Goal: Task Accomplishment & Management: Complete application form

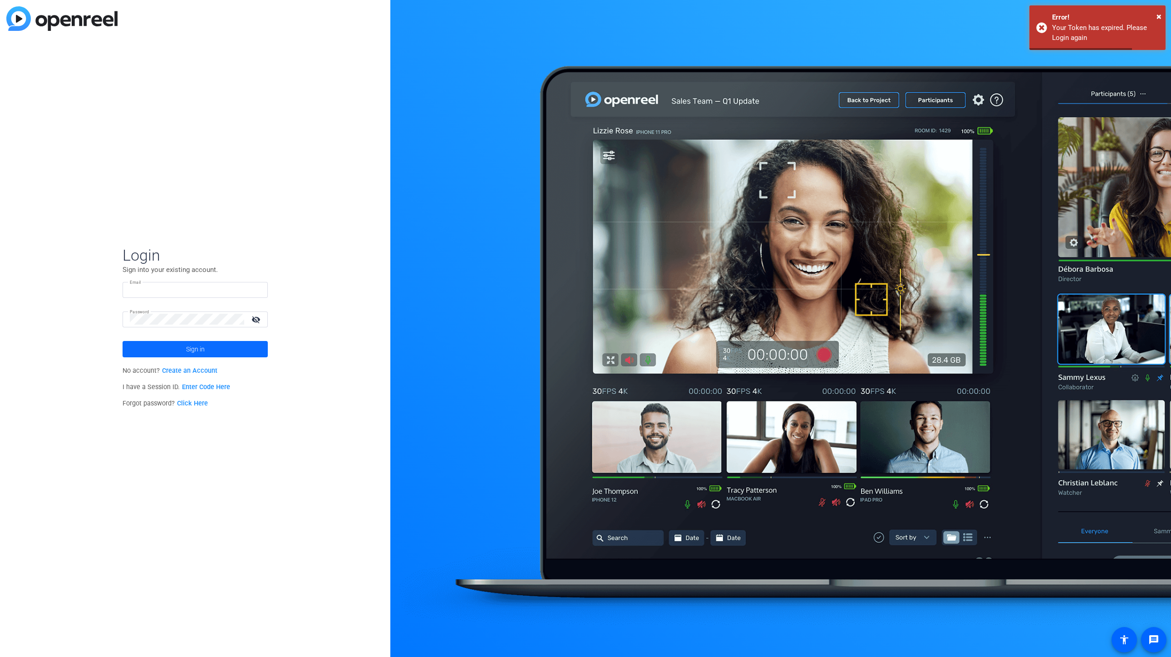
type input "abraham_turcotte@uhg.com"
click at [222, 350] on span at bounding box center [195, 349] width 145 height 22
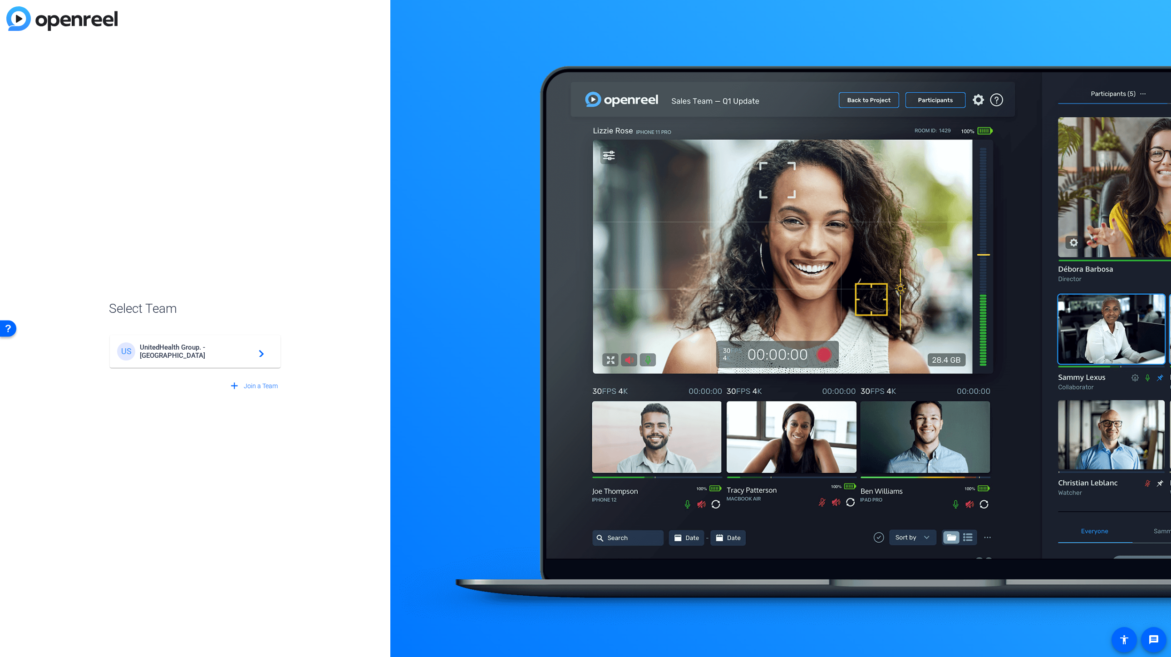
click at [204, 351] on span "UnitedHealth Group. - Tilt Studios" at bounding box center [196, 351] width 113 height 16
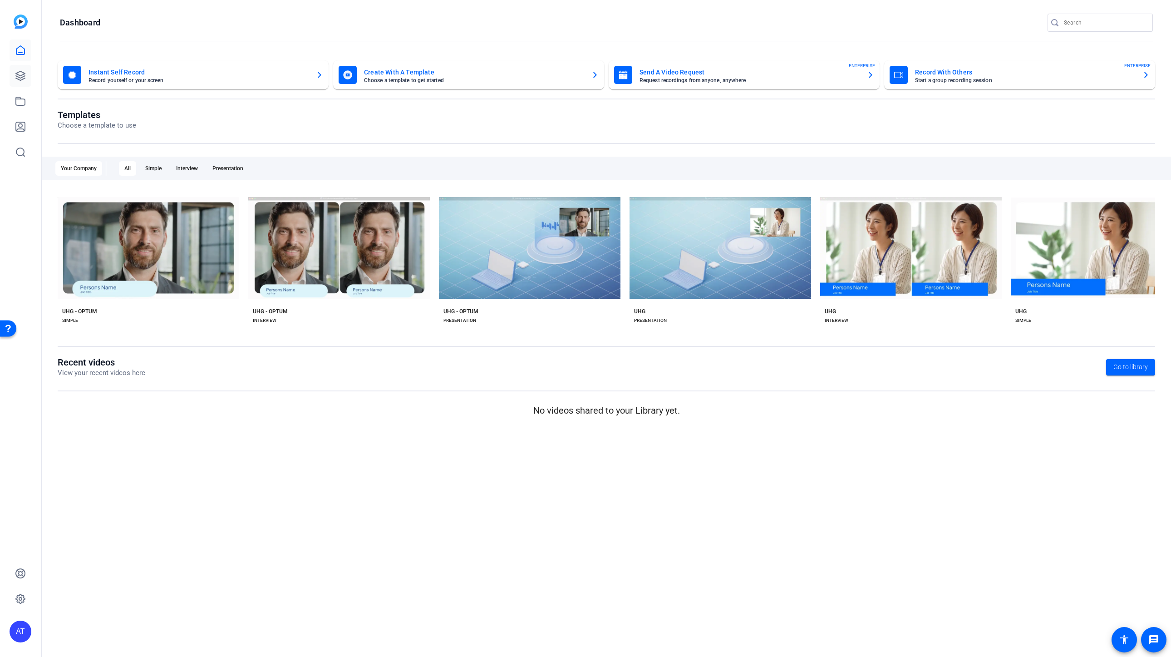
click at [21, 72] on icon at bounding box center [20, 75] width 9 height 9
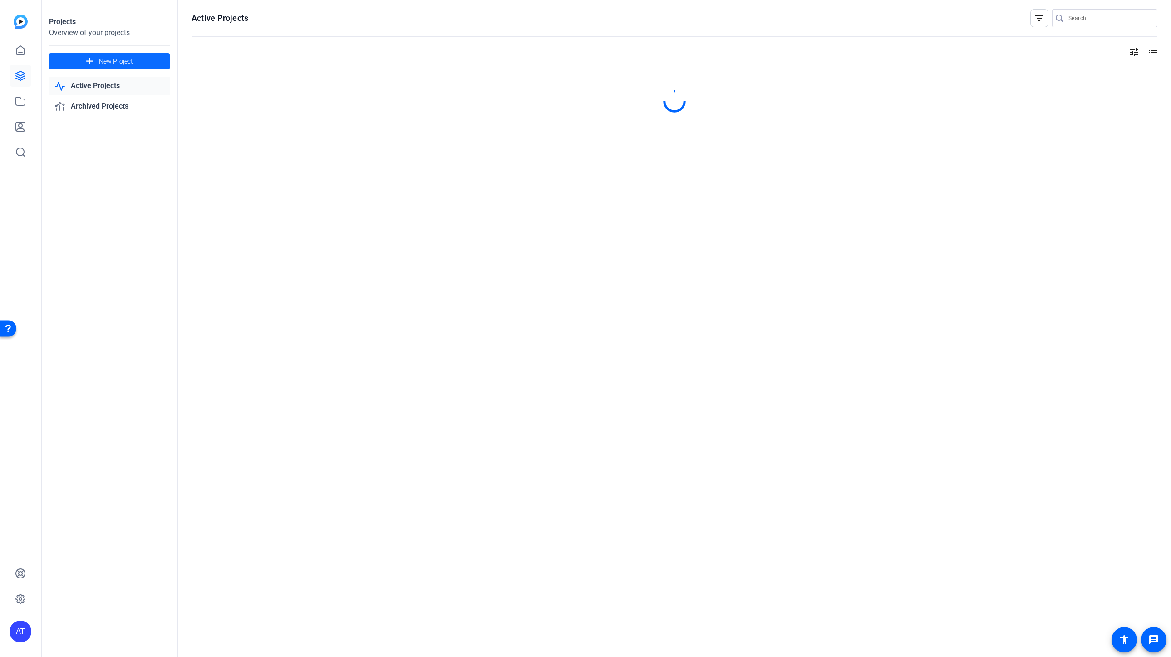
click at [134, 63] on span at bounding box center [109, 61] width 121 height 22
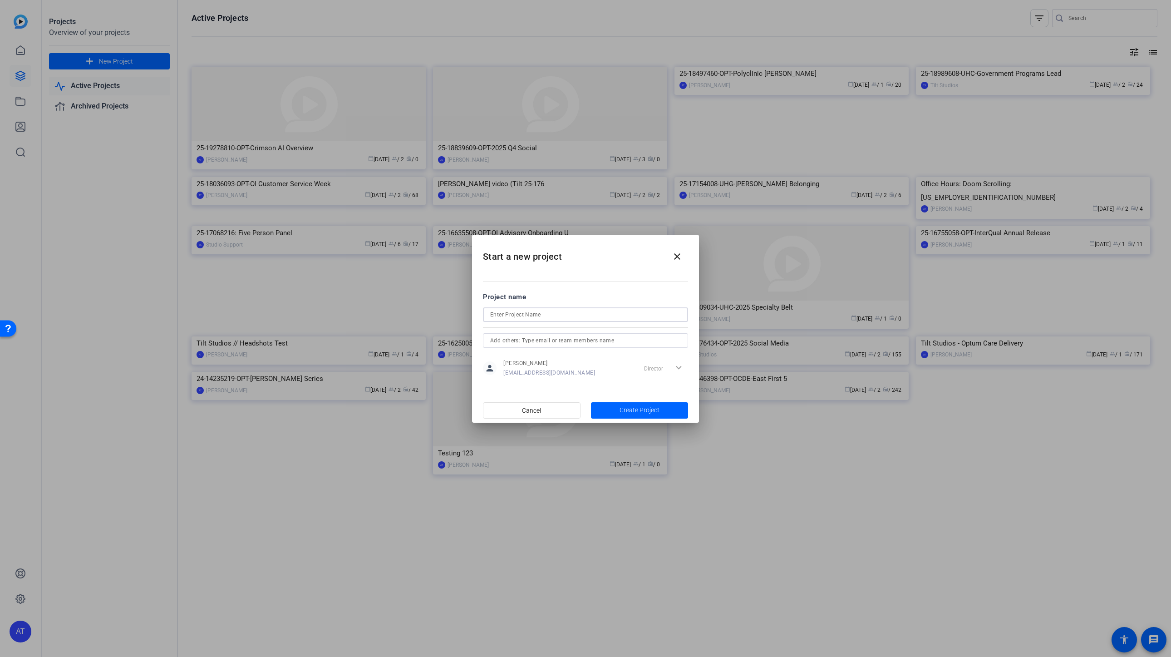
click at [528, 311] on input at bounding box center [585, 314] width 191 height 11
paste input "25-19424186-OPT-WHS Quality Patient Safety"
type input "25-19424186-OPT-WHS Quality Patient Safety"
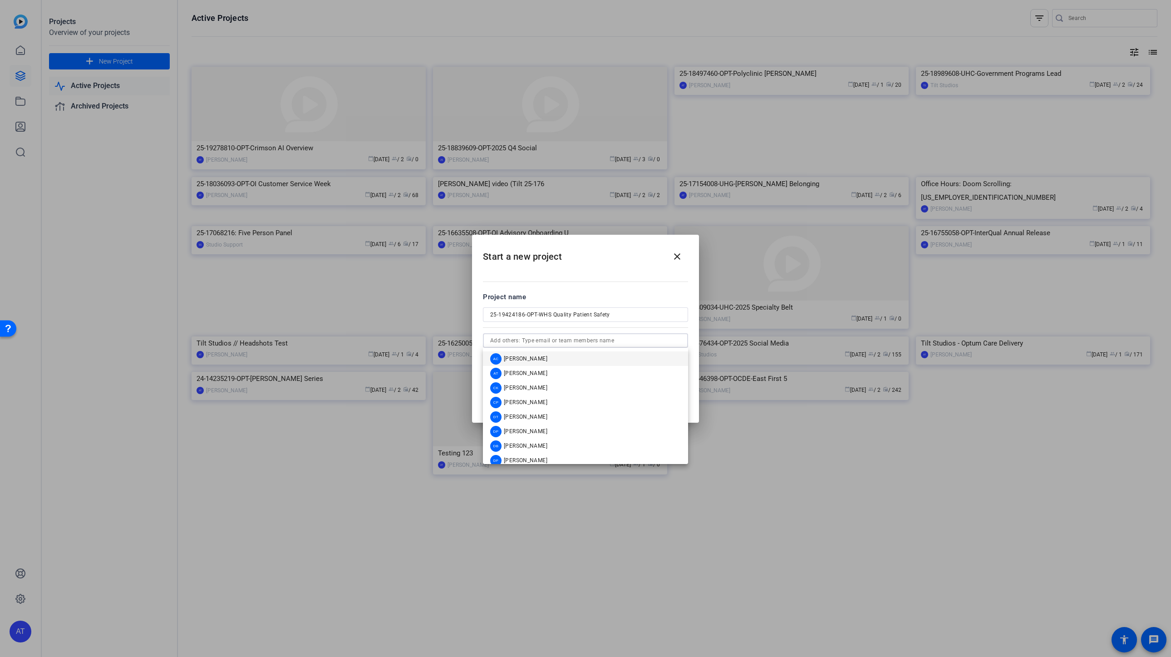
click at [537, 342] on input "text" at bounding box center [585, 340] width 191 height 11
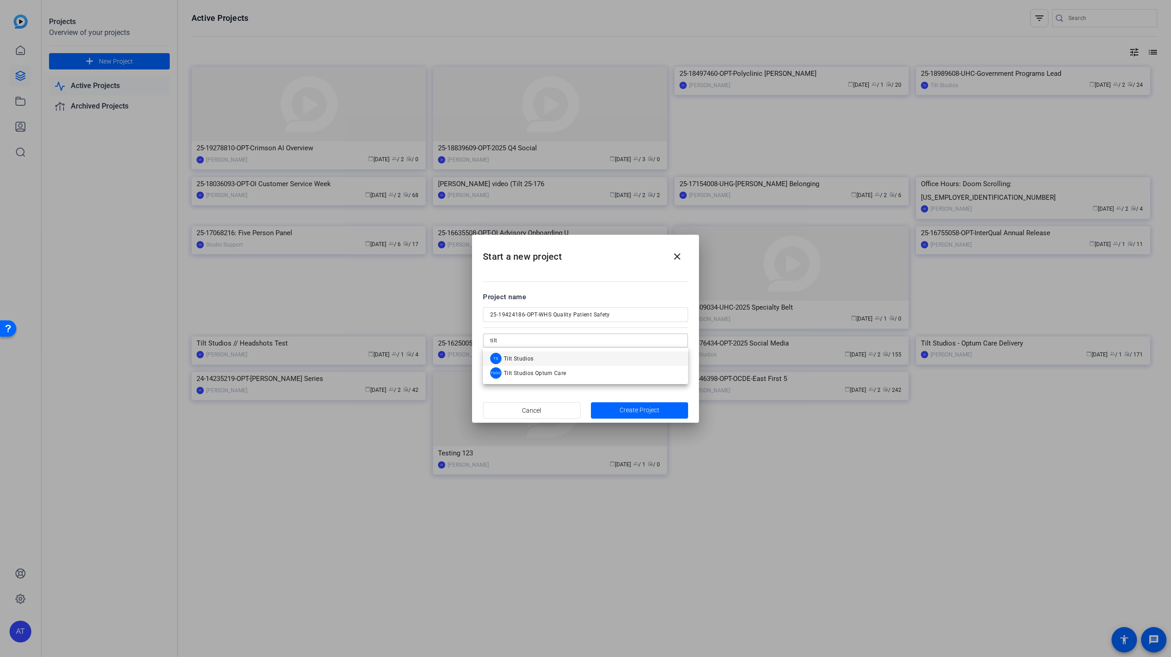
type input "tilt"
click at [530, 357] on span "Tilt Studios" at bounding box center [519, 358] width 30 height 7
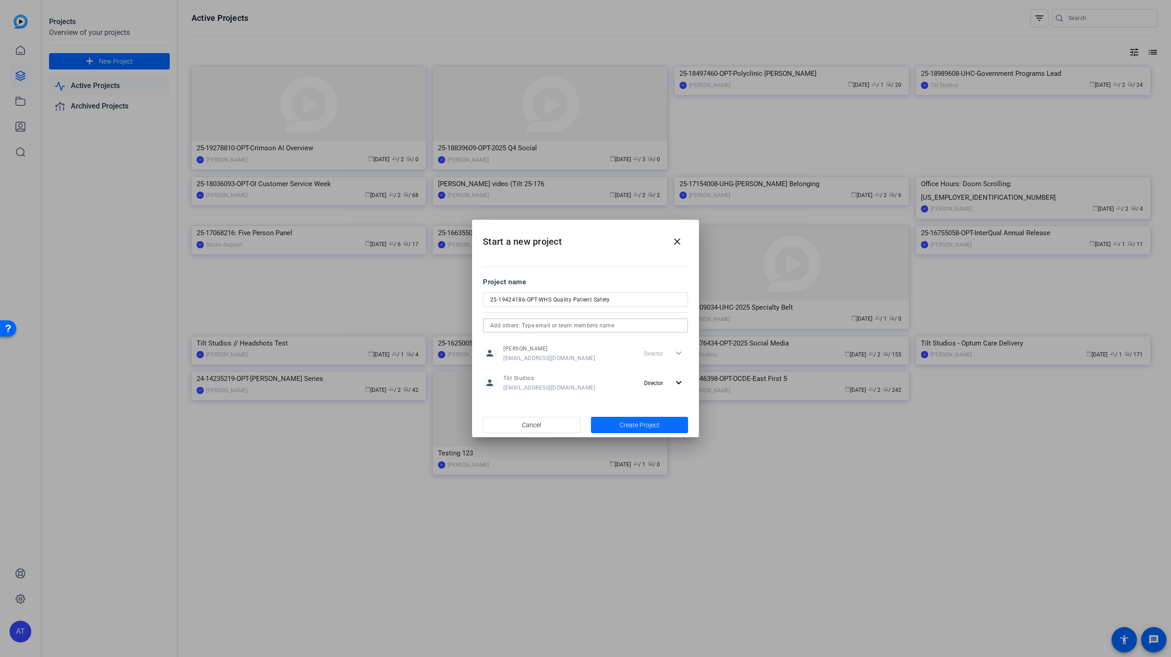
click at [624, 428] on span "Create Project" at bounding box center [640, 425] width 40 height 10
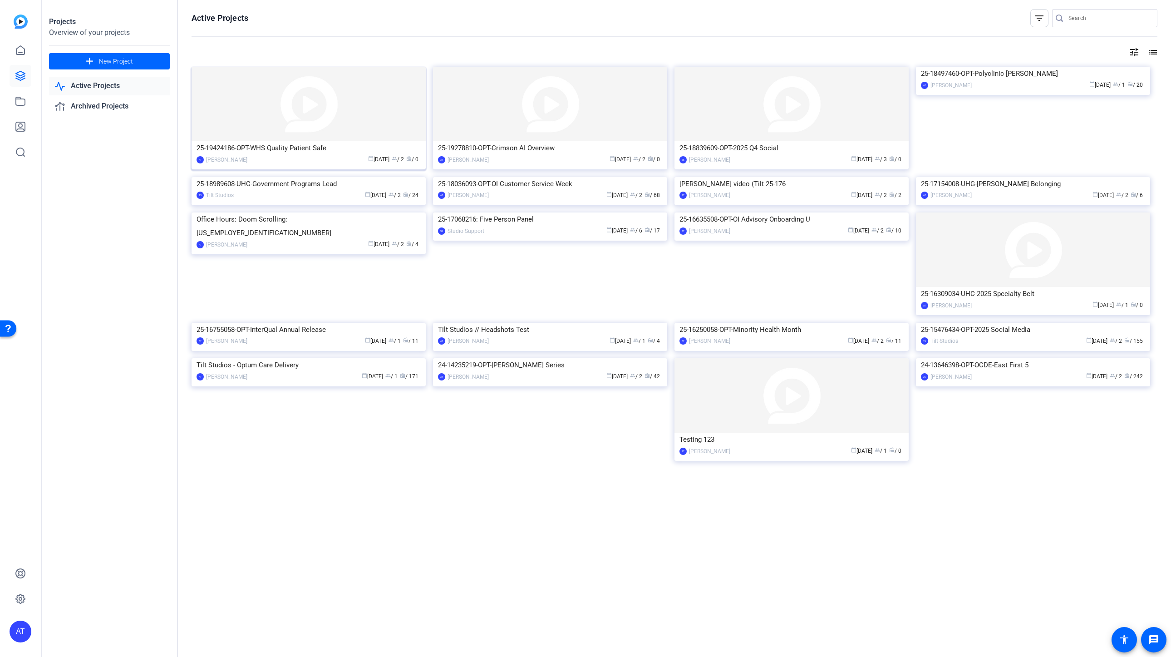
click at [317, 135] on img at bounding box center [309, 104] width 234 height 74
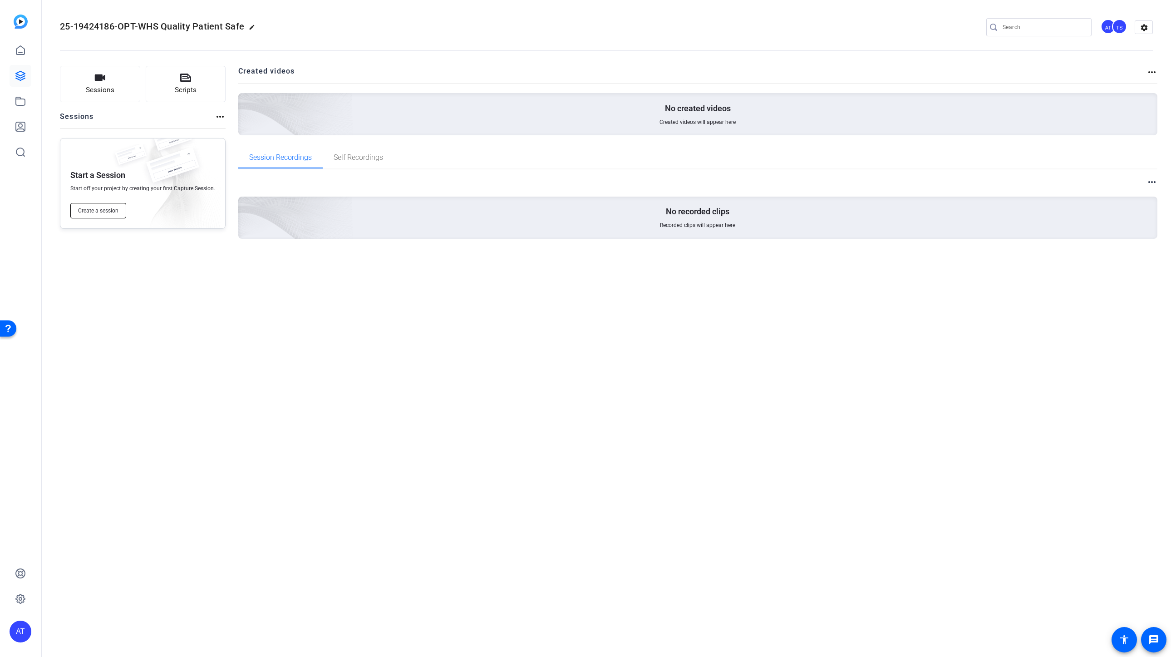
click at [85, 212] on span "Create a session" at bounding box center [98, 210] width 40 height 7
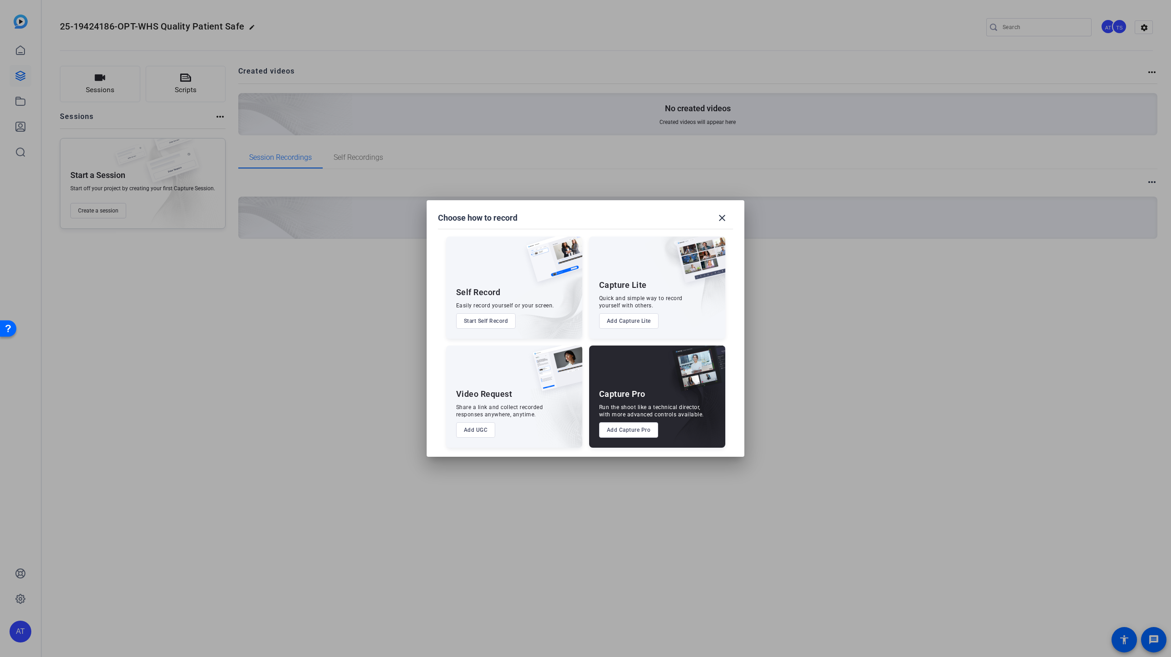
click at [496, 327] on button "Start Self Record" at bounding box center [486, 320] width 60 height 15
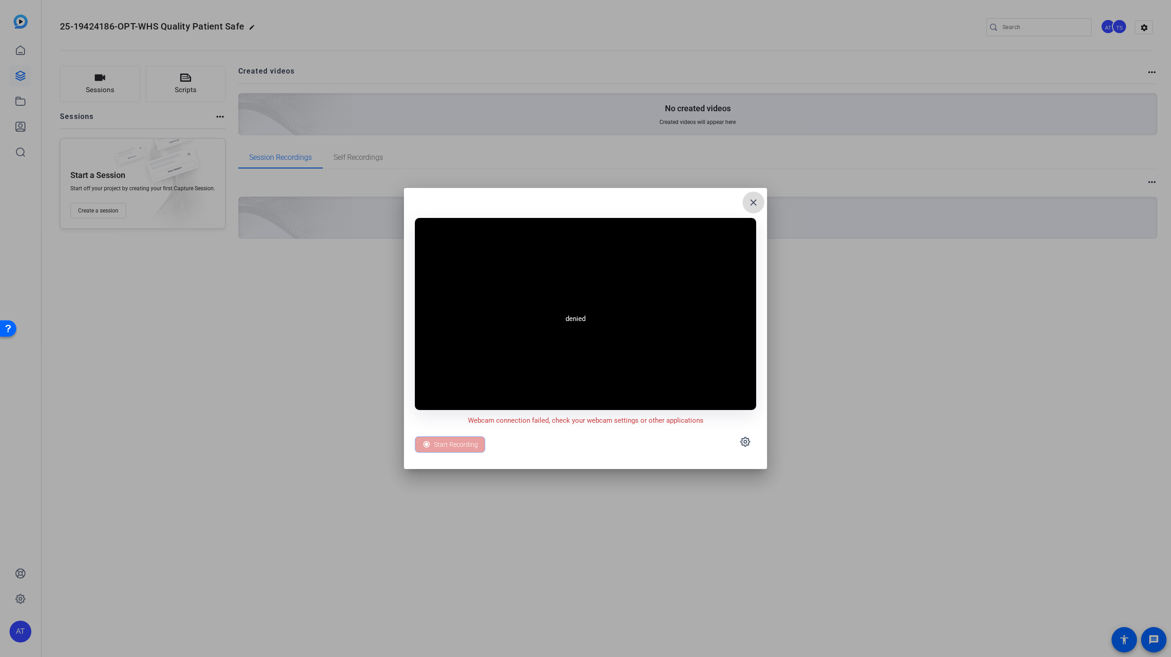
click at [757, 202] on mat-icon "close" at bounding box center [753, 202] width 11 height 11
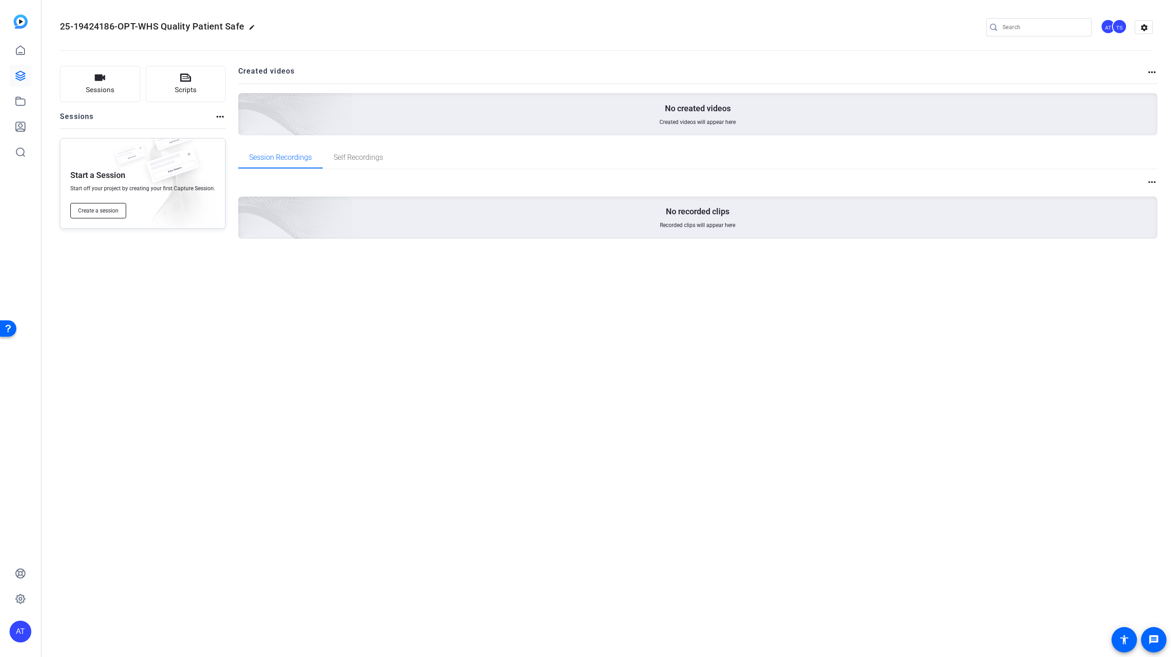
click at [102, 215] on button "Create a session" at bounding box center [98, 210] width 56 height 15
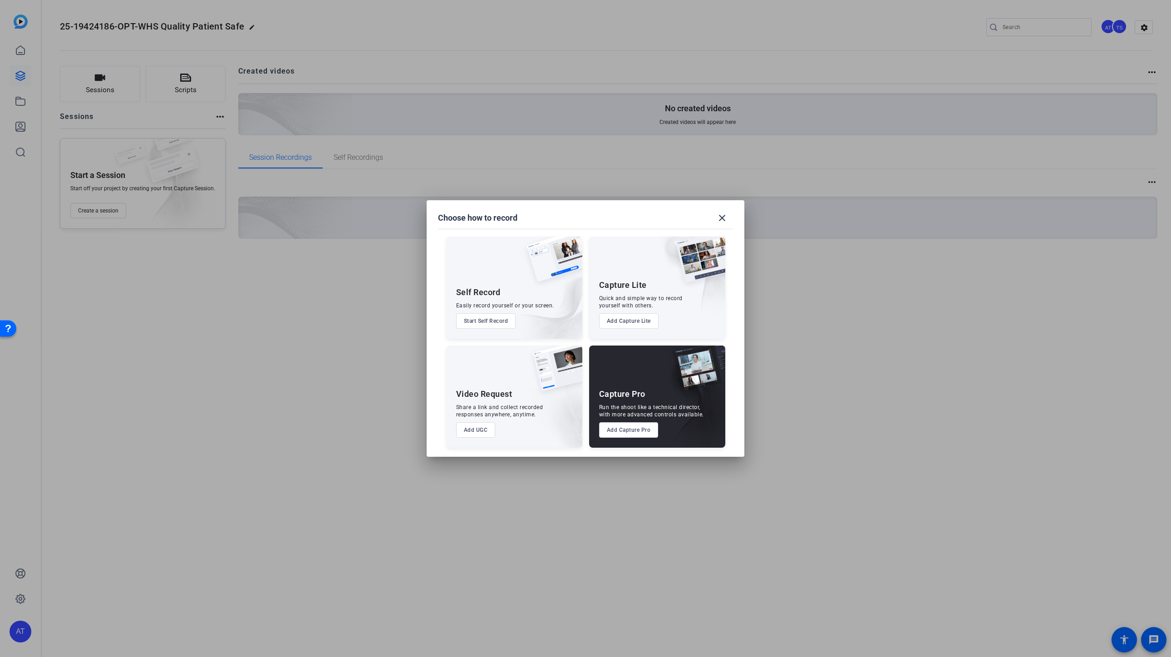
click at [479, 434] on button "Add UGC" at bounding box center [475, 429] width 39 height 15
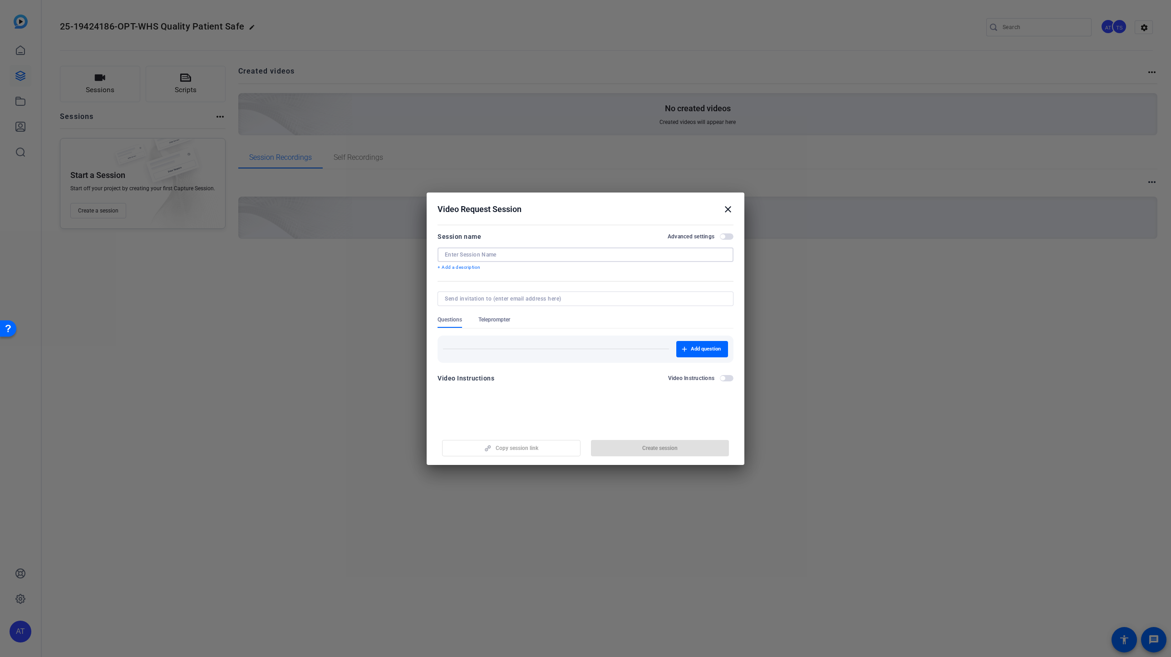
click at [486, 256] on input at bounding box center [585, 254] width 281 height 7
paste input "25-19424186-OPT-WHS Quality Patient Safety"
type input "25-19424186-OPT-WHS Quality Patient Safety"
click at [705, 349] on span "Add question" at bounding box center [706, 348] width 30 height 7
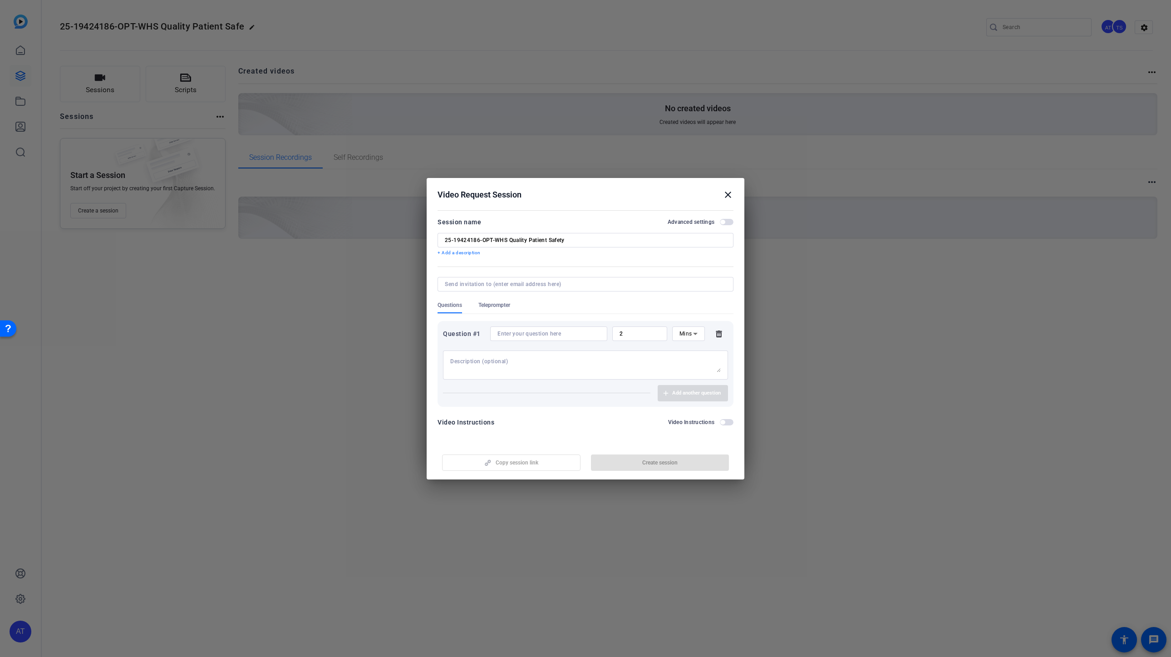
click at [519, 361] on textarea at bounding box center [585, 365] width 271 height 15
paste textarea "What was your project?"
type textarea "What was your project?"
click at [646, 335] on input "2" at bounding box center [640, 333] width 40 height 7
click at [693, 336] on icon at bounding box center [695, 333] width 11 height 11
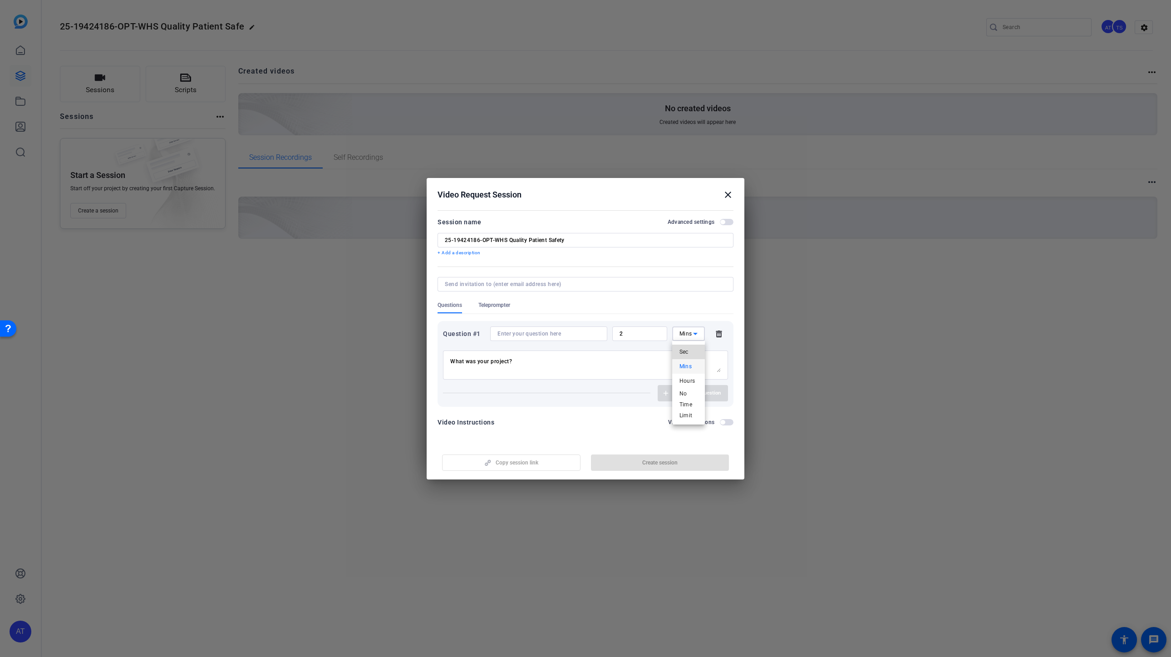
click at [690, 351] on mat-option "Sec" at bounding box center [688, 352] width 33 height 15
click at [638, 333] on input "2" at bounding box center [640, 333] width 40 height 7
type input "45"
click at [583, 400] on div "Add another question" at bounding box center [585, 393] width 285 height 16
click at [575, 427] on div "Video Instructions Video Instructions" at bounding box center [586, 422] width 296 height 11
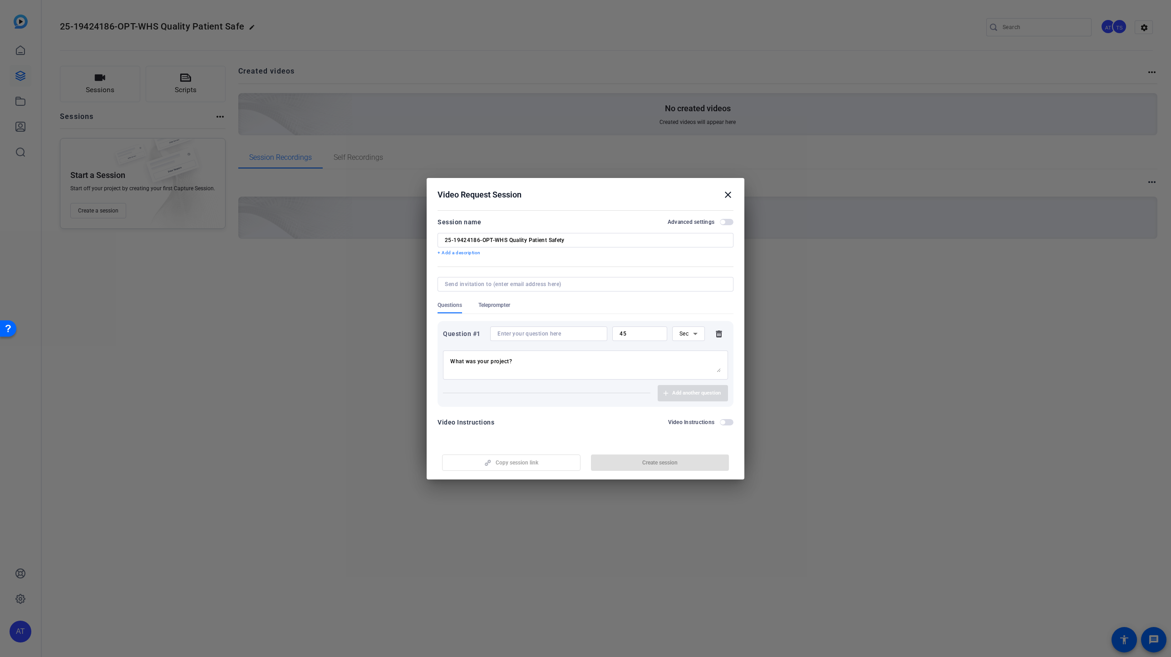
click at [695, 396] on div "Add another question" at bounding box center [585, 393] width 285 height 16
click at [555, 364] on textarea "What was your project?" at bounding box center [585, 365] width 271 height 15
drag, startPoint x: 549, startPoint y: 365, endPoint x: 311, endPoint y: 354, distance: 239.0
click at [311, 354] on div "Choose how to record close Self Record Easily record yourself or your screen. S…" at bounding box center [585, 328] width 1171 height 657
click at [542, 339] on div at bounding box center [549, 333] width 103 height 15
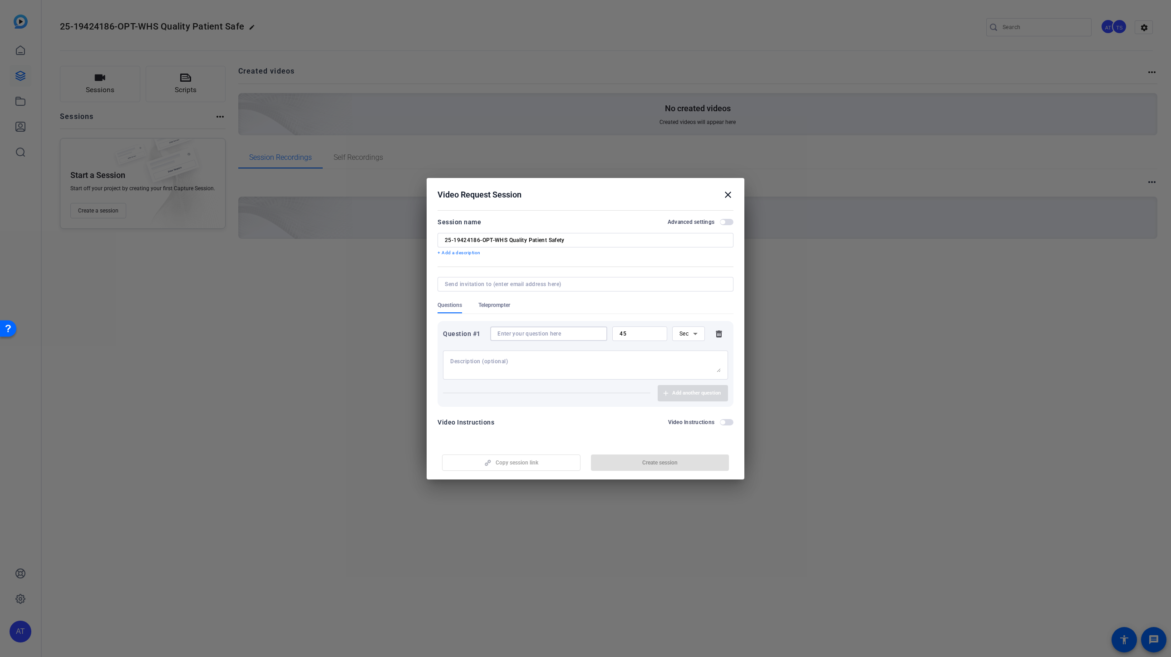
click at [536, 332] on input at bounding box center [549, 333] width 103 height 7
paste input "What was your project?"
type input "What was your project?"
click at [694, 394] on span "Add another question" at bounding box center [696, 392] width 49 height 7
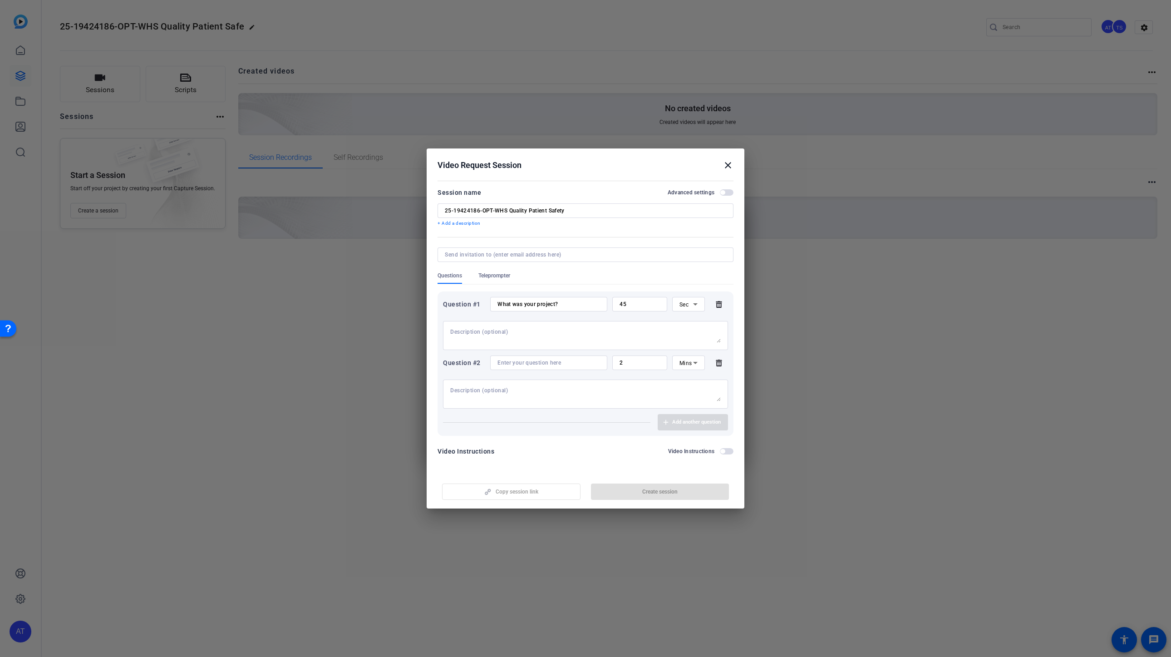
click at [691, 363] on icon at bounding box center [695, 362] width 11 height 11
click at [690, 378] on mat-option "Sec" at bounding box center [688, 381] width 33 height 15
click at [645, 365] on input "2" at bounding box center [640, 362] width 40 height 7
type input "45"
click at [518, 361] on input at bounding box center [549, 362] width 103 height 7
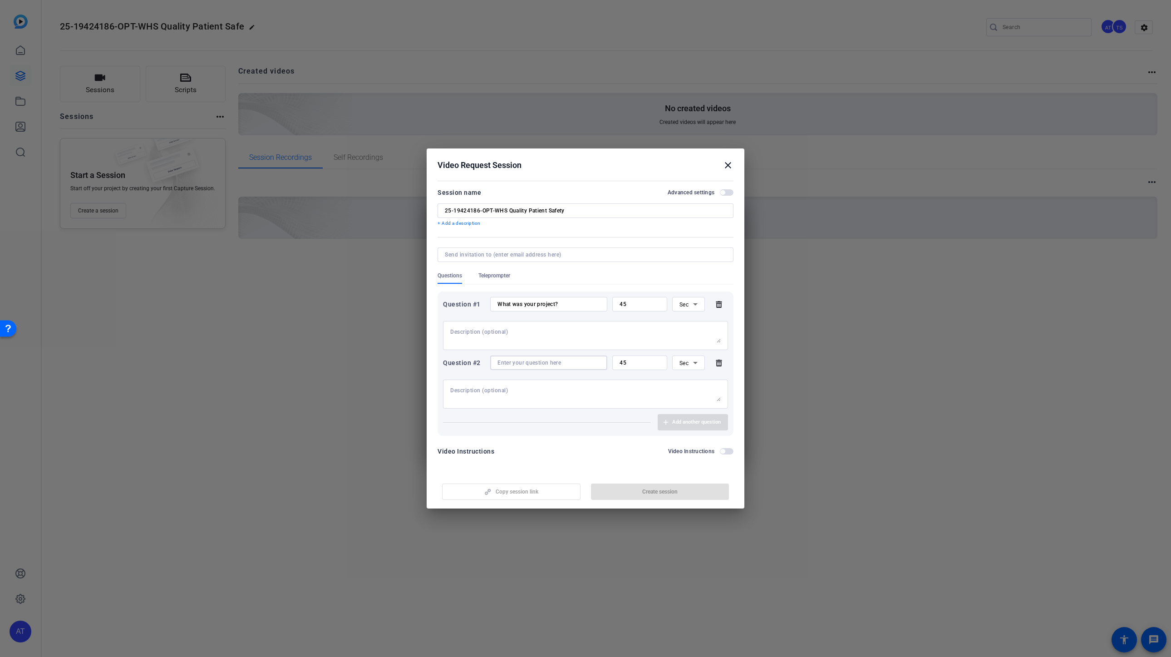
paste input "What was accomplished?"
type input "What was accomplished?"
click at [679, 424] on span "Add another question" at bounding box center [696, 422] width 49 height 7
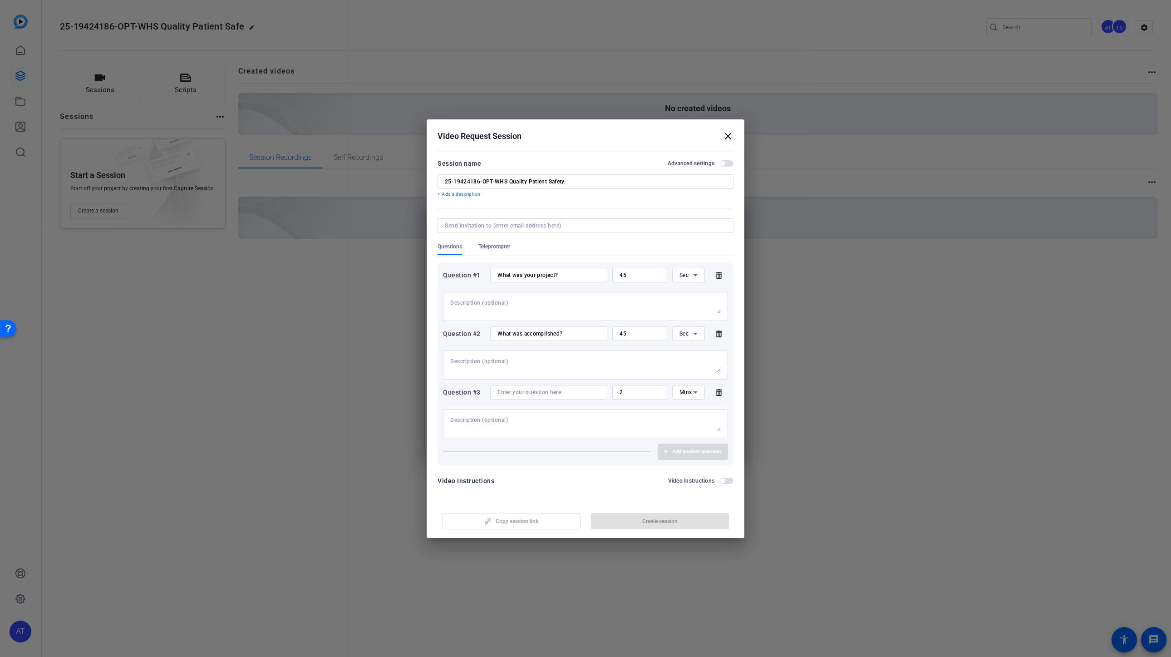
click at [519, 391] on input at bounding box center [549, 392] width 103 height 7
paste input "How would this benefit our members and stakeholders (in your view)?"
type input "How would this benefit our members and stakeholders (in your view)?"
click at [641, 392] on input "2" at bounding box center [640, 392] width 40 height 7
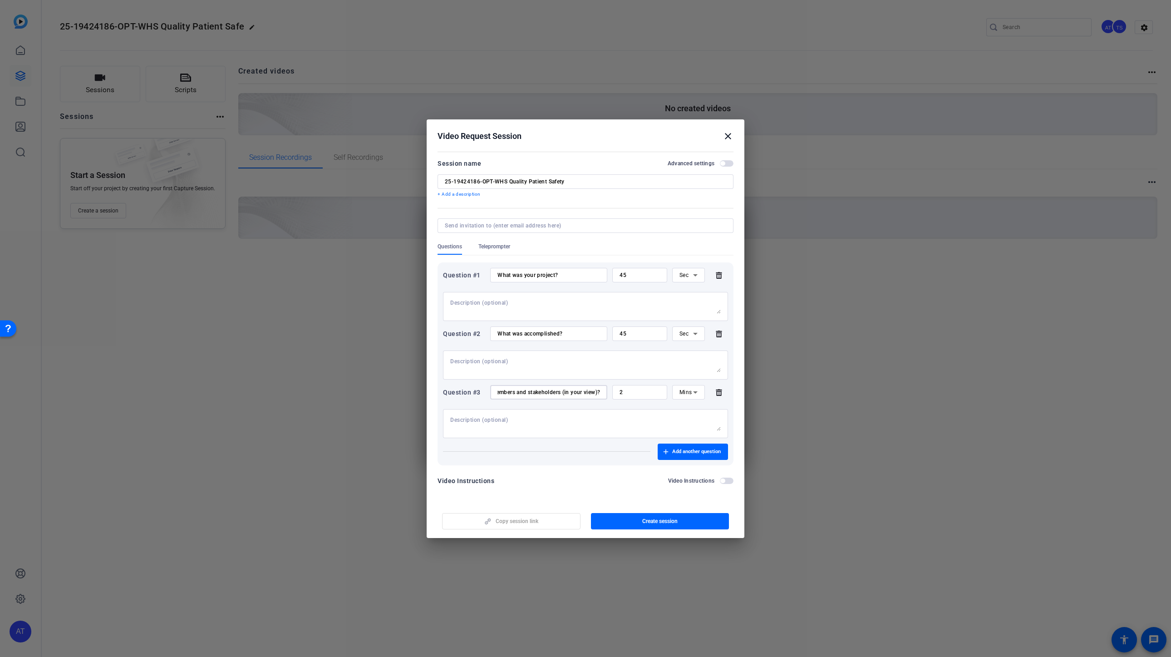
scroll to position [0, 0]
click at [699, 395] on icon at bounding box center [695, 392] width 11 height 11
click at [685, 413] on span "Sec" at bounding box center [684, 410] width 9 height 11
click at [636, 393] on input "2" at bounding box center [640, 392] width 40 height 7
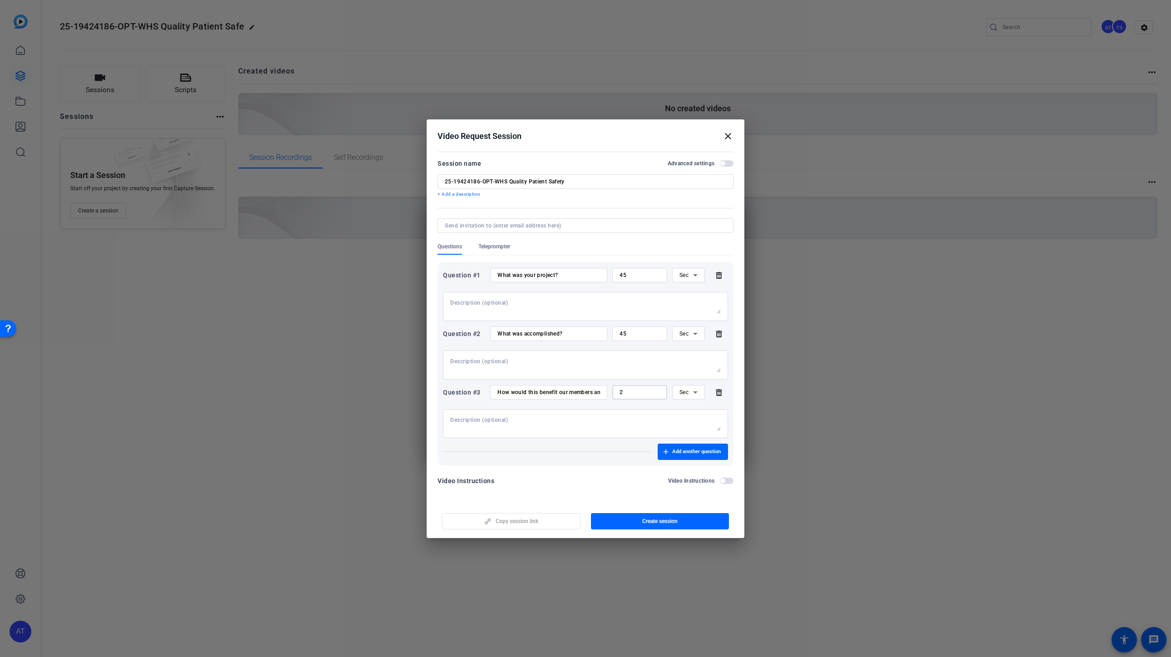
click at [636, 393] on input "2" at bounding box center [640, 392] width 40 height 7
type input "45"
click at [611, 466] on form "Session name Advanced settings 25-19424186-OPT-WHS Quality Patient Safety + Add…" at bounding box center [586, 325] width 296 height 334
click at [644, 526] on span "button" at bounding box center [660, 521] width 138 height 22
click at [546, 521] on span "button" at bounding box center [512, 521] width 138 height 22
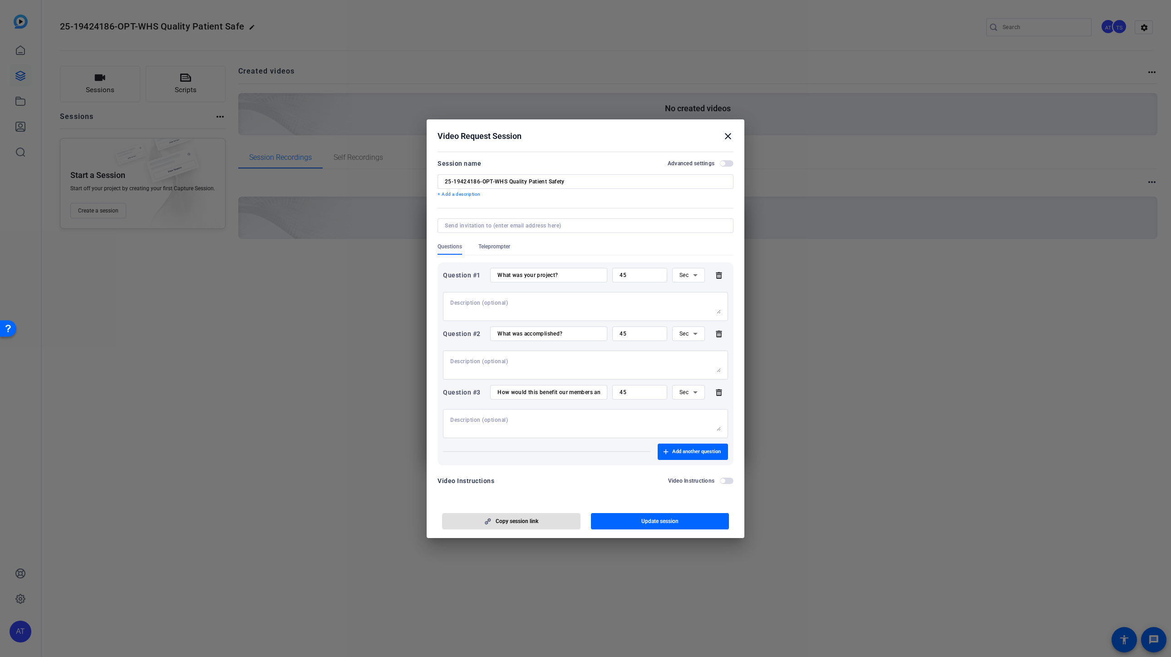
click at [732, 136] on mat-icon "close" at bounding box center [728, 136] width 11 height 11
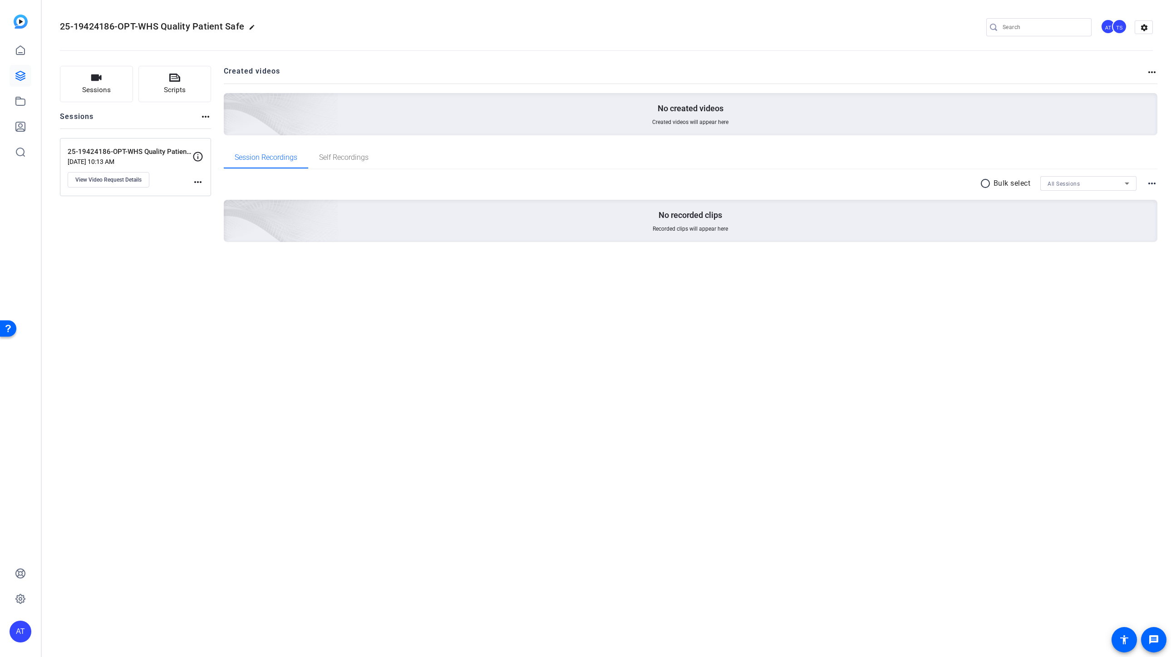
click at [206, 181] on div "25-19424186-OPT-WHS Quality Patient Safety Oct 10, 2025 @ 10:13 AM View Video R…" at bounding box center [135, 167] width 151 height 58
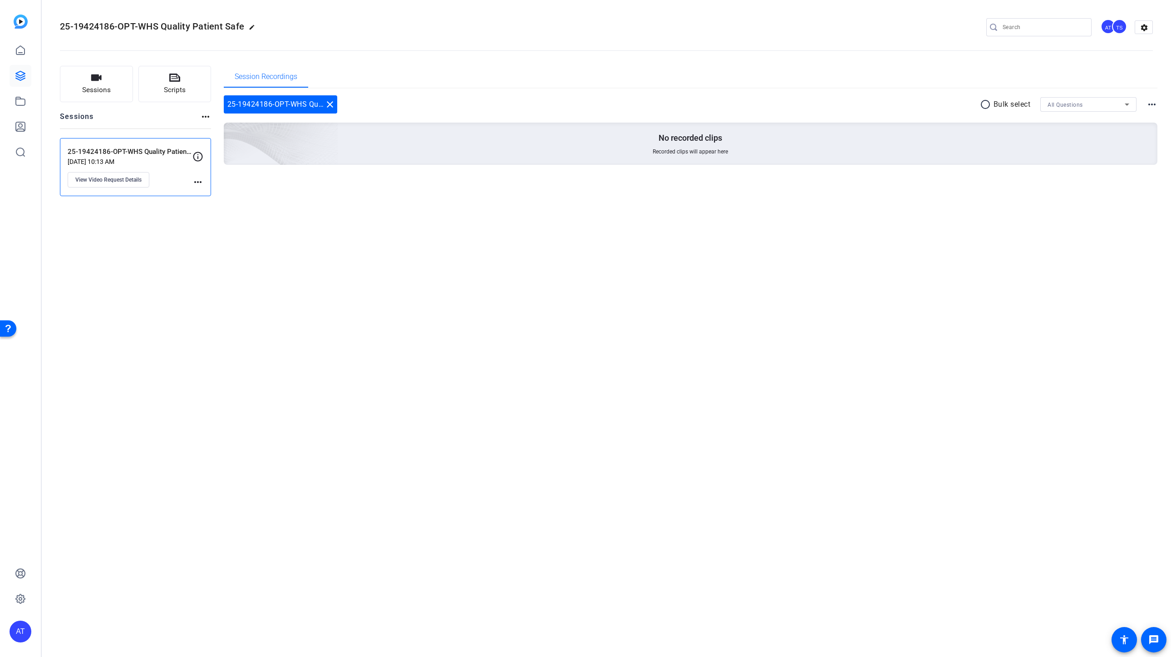
click at [194, 184] on mat-icon "more_horiz" at bounding box center [197, 182] width 11 height 11
click at [198, 185] on div at bounding box center [585, 328] width 1171 height 657
click at [200, 181] on mat-icon "more_horiz" at bounding box center [197, 182] width 11 height 11
click at [159, 170] on div at bounding box center [585, 328] width 1171 height 657
click at [163, 165] on p "Oct 10, 2025 @ 10:13 AM" at bounding box center [130, 161] width 125 height 7
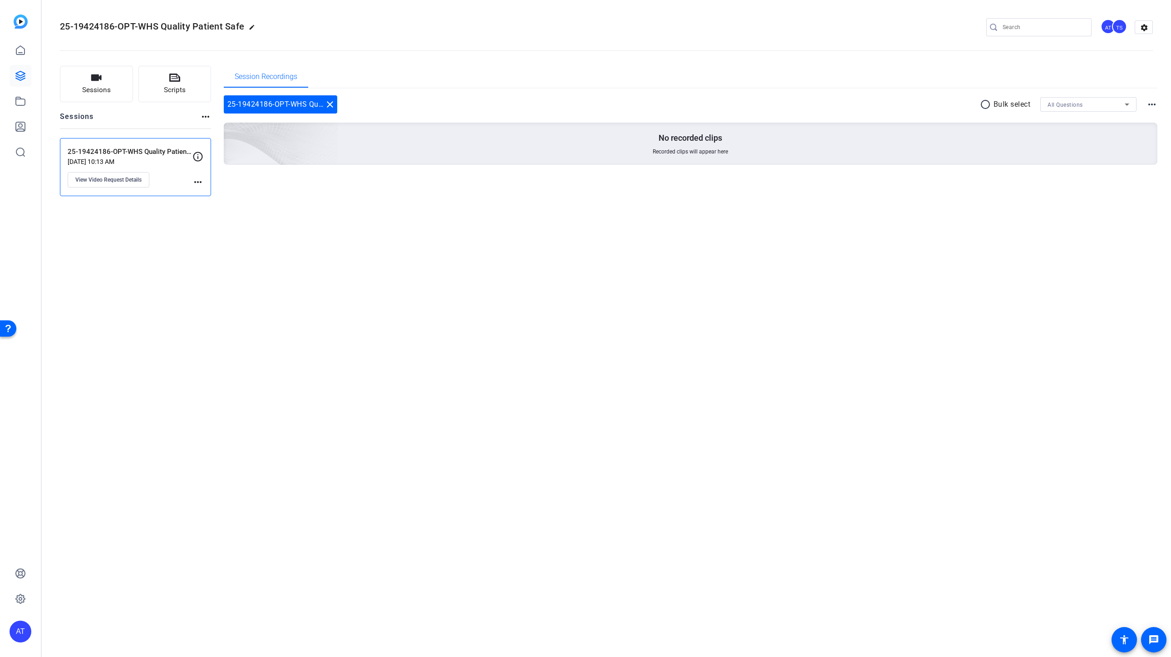
click at [147, 166] on div "25-19424186-OPT-WHS Quality Patient Safety Oct 10, 2025 @ 10:13 AM View Video R…" at bounding box center [130, 167] width 125 height 41
click at [108, 182] on span "View Video Request Details" at bounding box center [108, 179] width 66 height 7
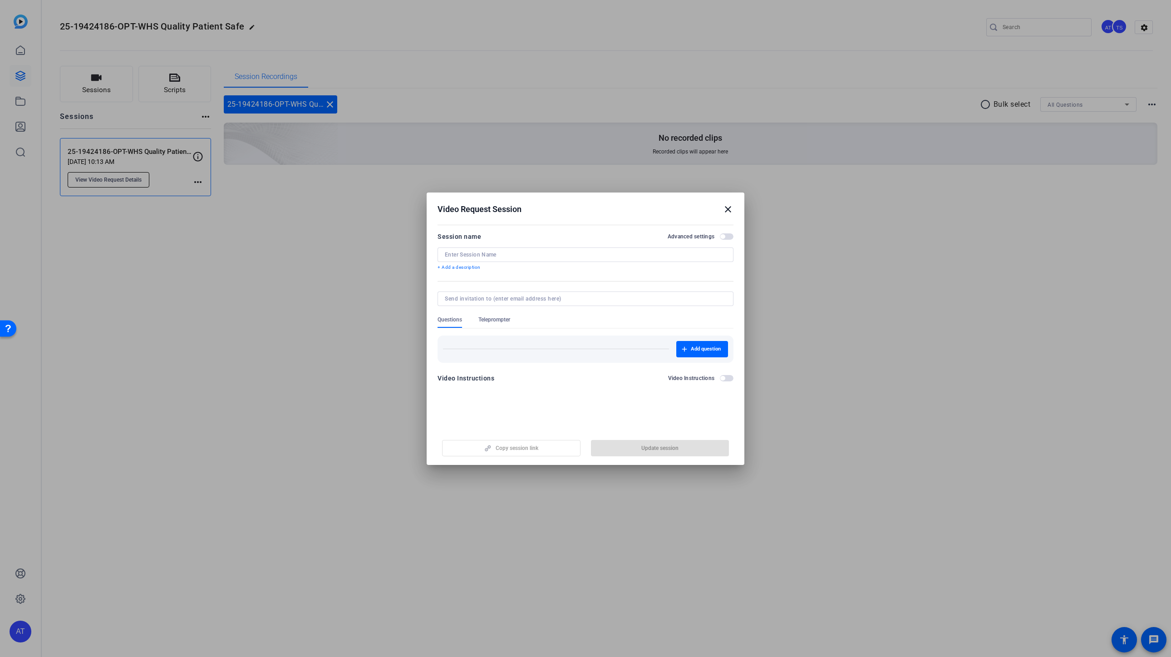
type input "25-19424186-OPT-WHS Quality Patient Safety"
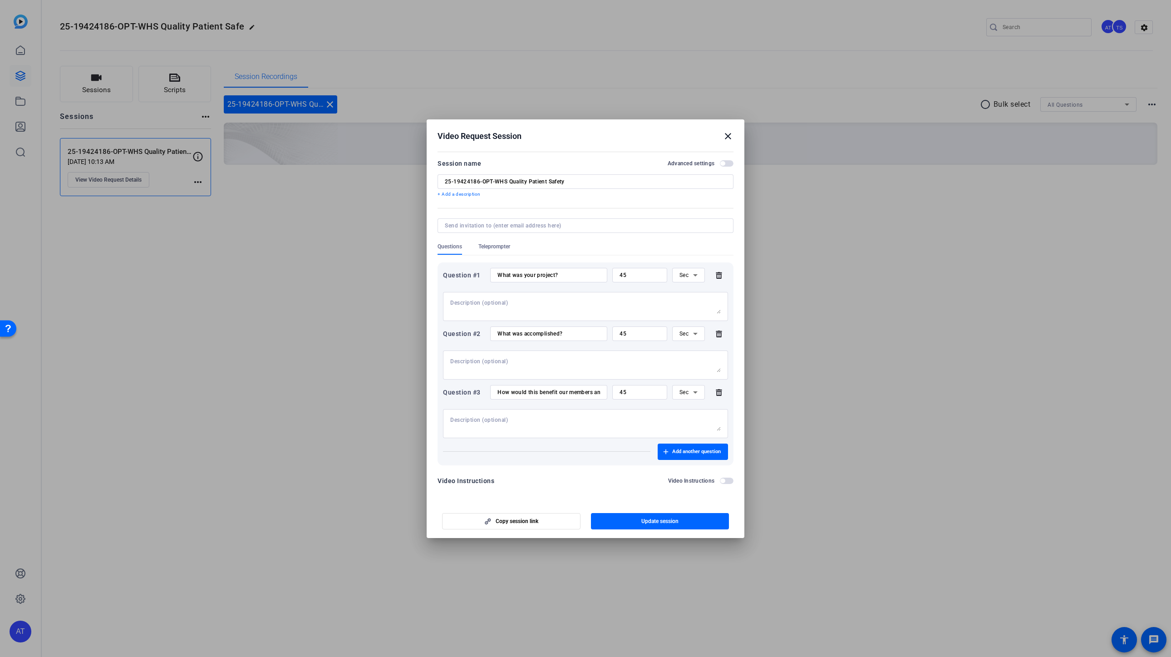
click at [720, 335] on icon at bounding box center [719, 333] width 6 height 7
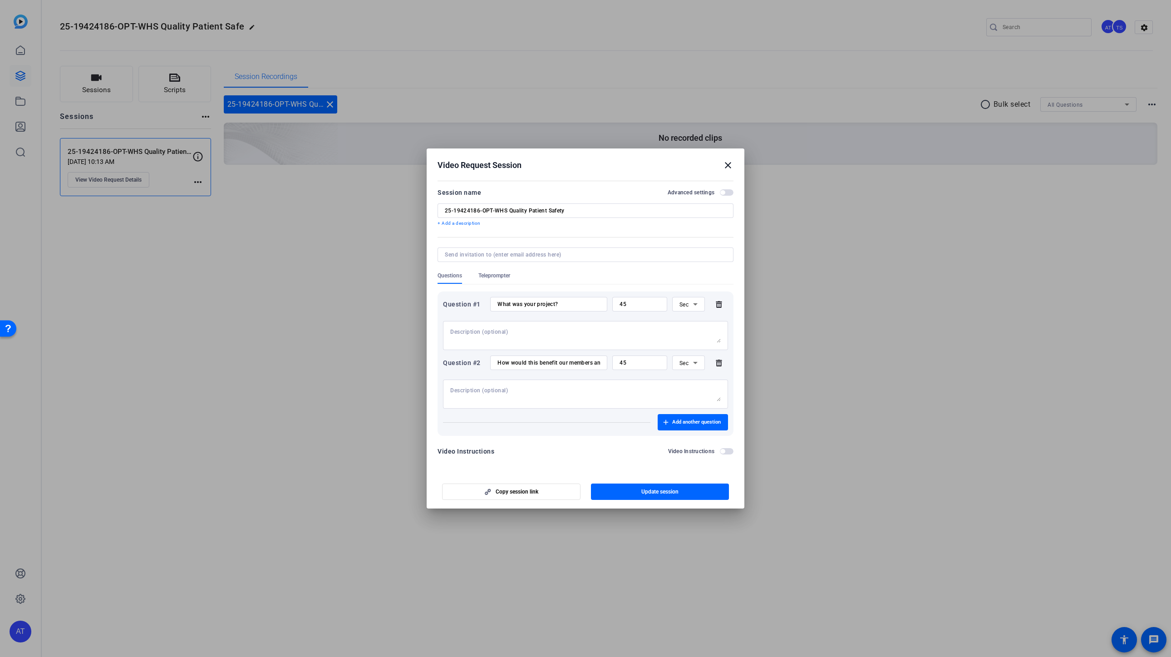
click at [718, 366] on icon at bounding box center [719, 363] width 6 height 7
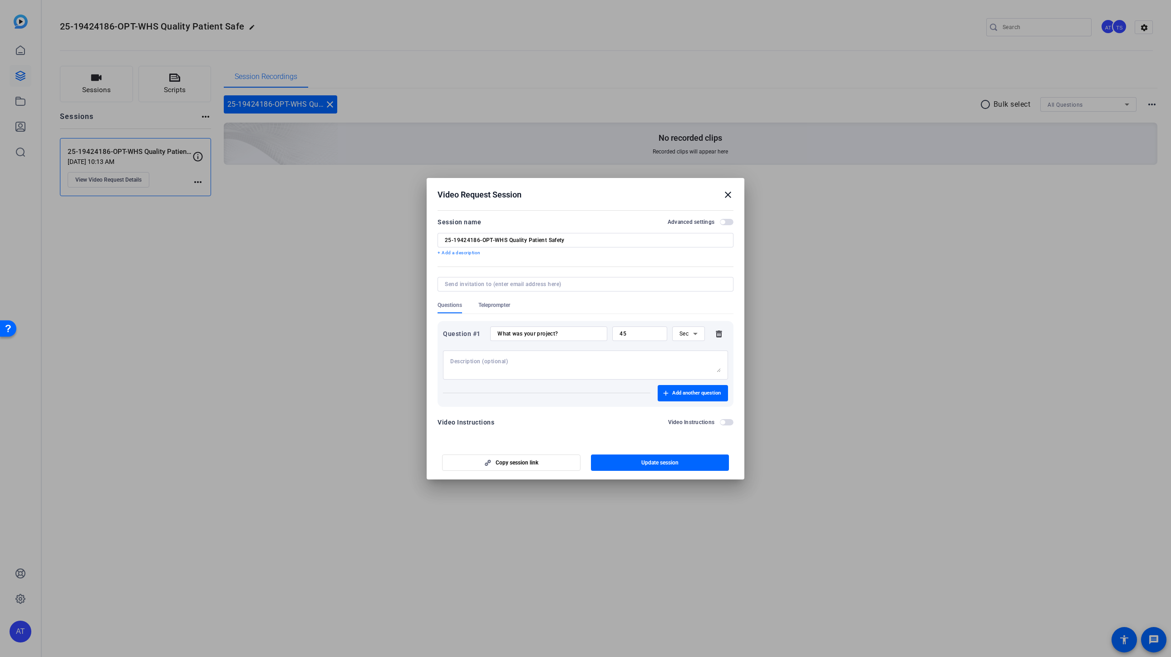
click at [651, 333] on input "45" at bounding box center [640, 333] width 40 height 7
click at [693, 333] on icon at bounding box center [695, 333] width 11 height 11
drag, startPoint x: 689, startPoint y: 367, endPoint x: 650, endPoint y: 344, distance: 45.2
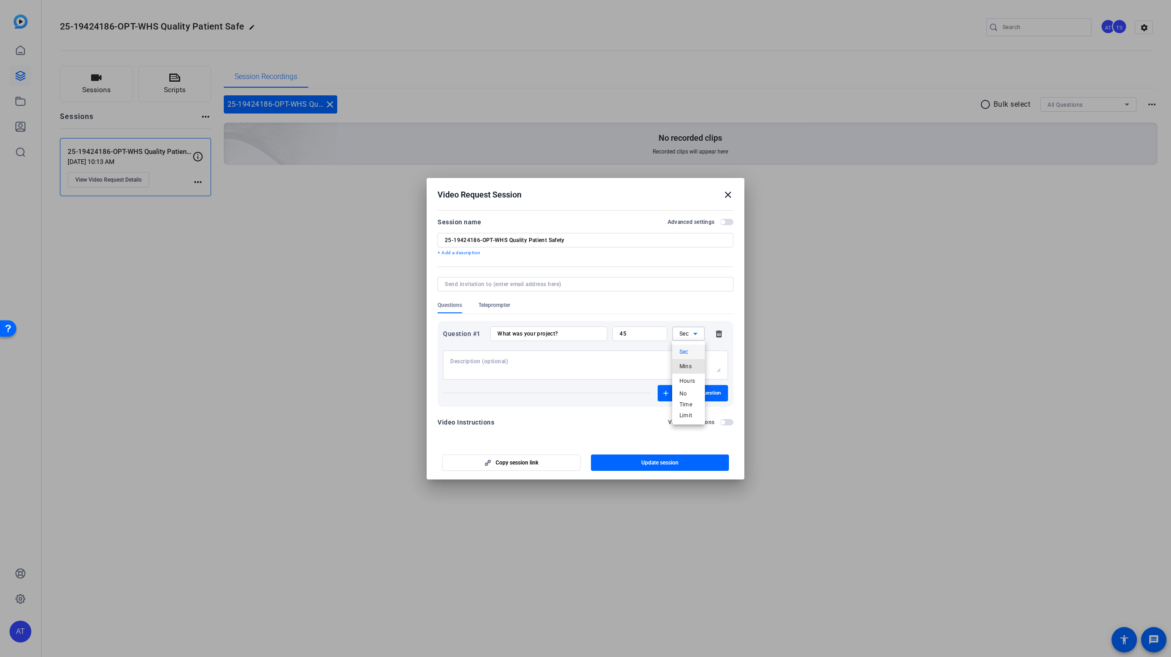
click at [688, 367] on span "Mins" at bounding box center [686, 366] width 13 height 11
click at [643, 337] on div "45" at bounding box center [640, 333] width 40 height 15
click at [642, 336] on div "45" at bounding box center [640, 333] width 40 height 15
click at [642, 336] on input "45" at bounding box center [640, 333] width 40 height 7
type input "4"
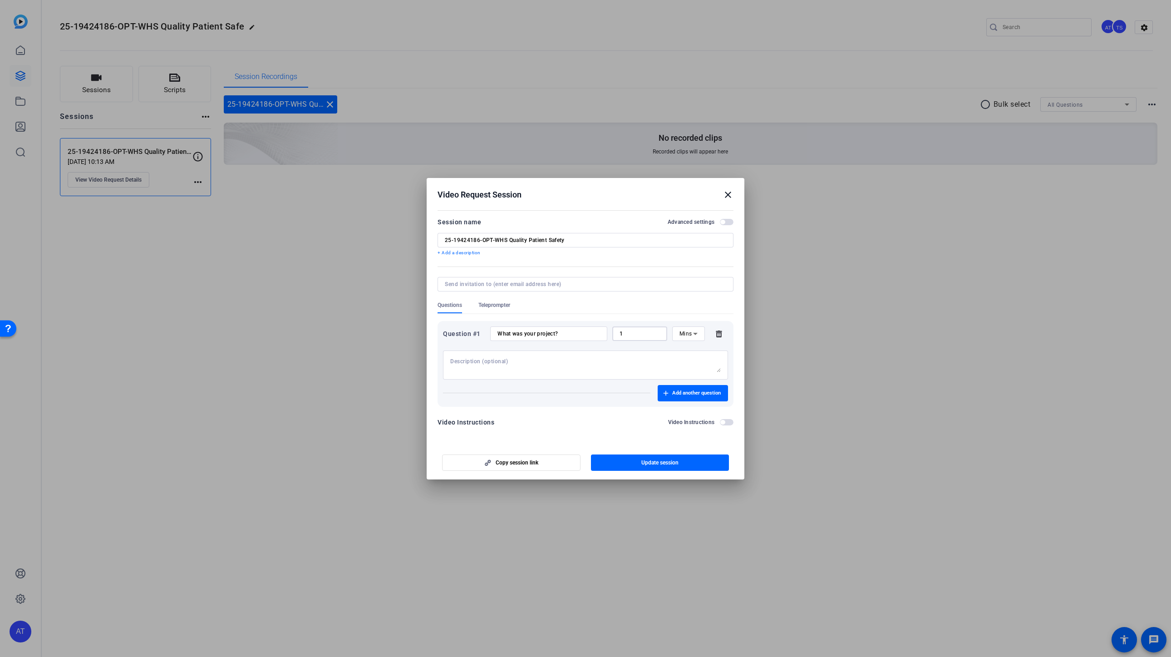
type input "1"
click at [577, 335] on input "What was your project?" at bounding box center [549, 333] width 103 height 7
drag, startPoint x: 525, startPoint y: 334, endPoint x: 434, endPoint y: 323, distance: 91.4
click at [434, 323] on mat-dialog-content "Session name Advanced settings 25-19424186-OPT-WHS Quality Patient Safety + Add…" at bounding box center [586, 325] width 318 height 236
paste input "1. What was your project? 2. What was accomplished? 3. How would this benefit o…"
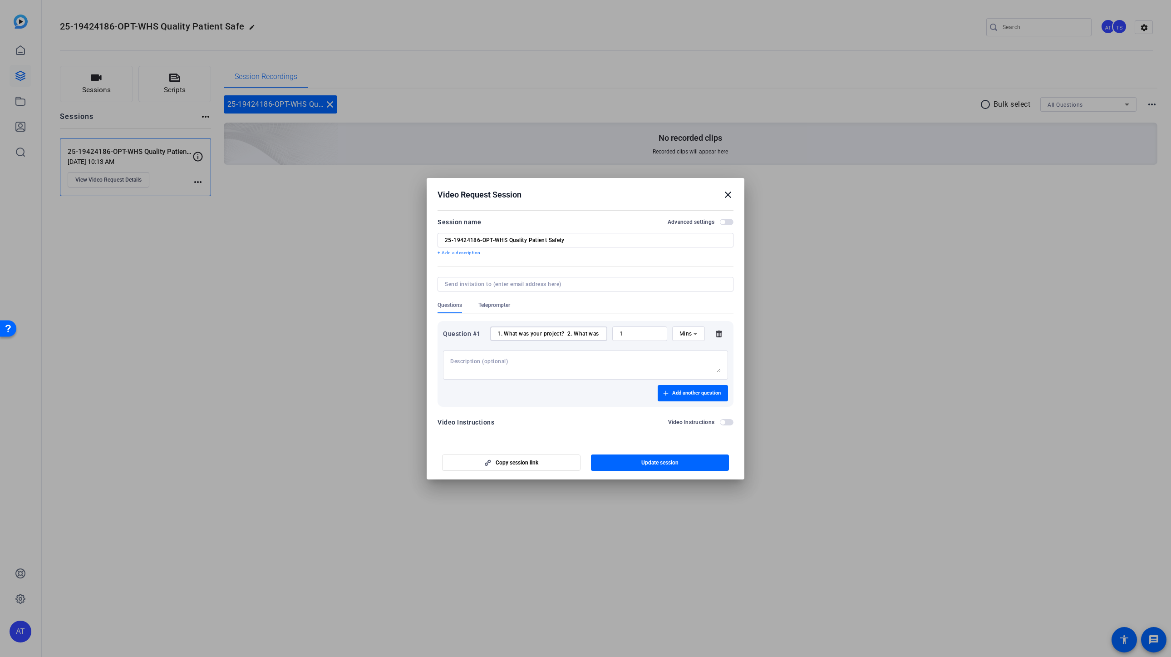
click at [567, 333] on input "1. What was your project? 2. What was accomplished? 3. How would this benefit o…" at bounding box center [549, 333] width 103 height 7
type input "1. What was your project? 2. What was accomplished? 3. How would this benefit o…"
click at [648, 459] on span "Update session" at bounding box center [659, 462] width 37 height 7
click at [483, 362] on textarea at bounding box center [585, 365] width 271 height 15
paste textarea "https://capture.openreel.com/ugc-subject/b1d80dad6131f86fcb583a03c10de231ad2924…"
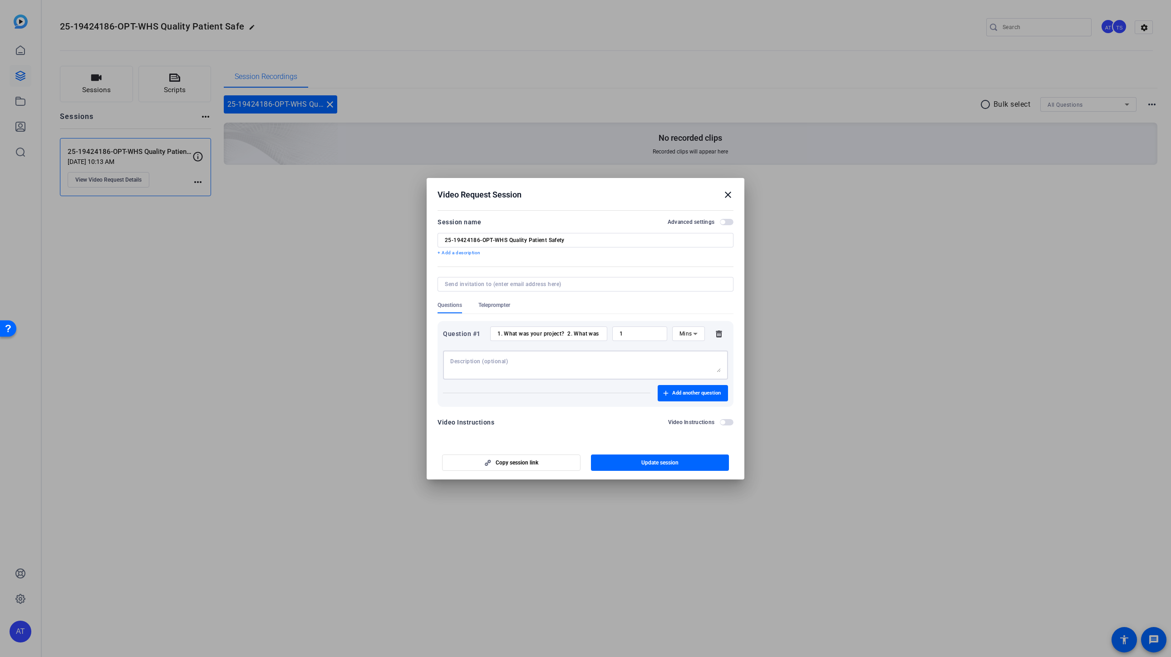
type textarea "https://capture.openreel.com/ugc-subject/b1d80dad6131f86fcb583a03c10de231ad2924…"
paste textarea "Prompts 1. What was your project? 2. What was accomplished? 3. How would this b…"
type textarea "Prompts 1. What was your project? 2. What was accomplished? 3. How would this b…"
click at [547, 334] on input "1. What was your project? 2. What was accomplished? 3. How would this benefit o…" at bounding box center [549, 333] width 103 height 7
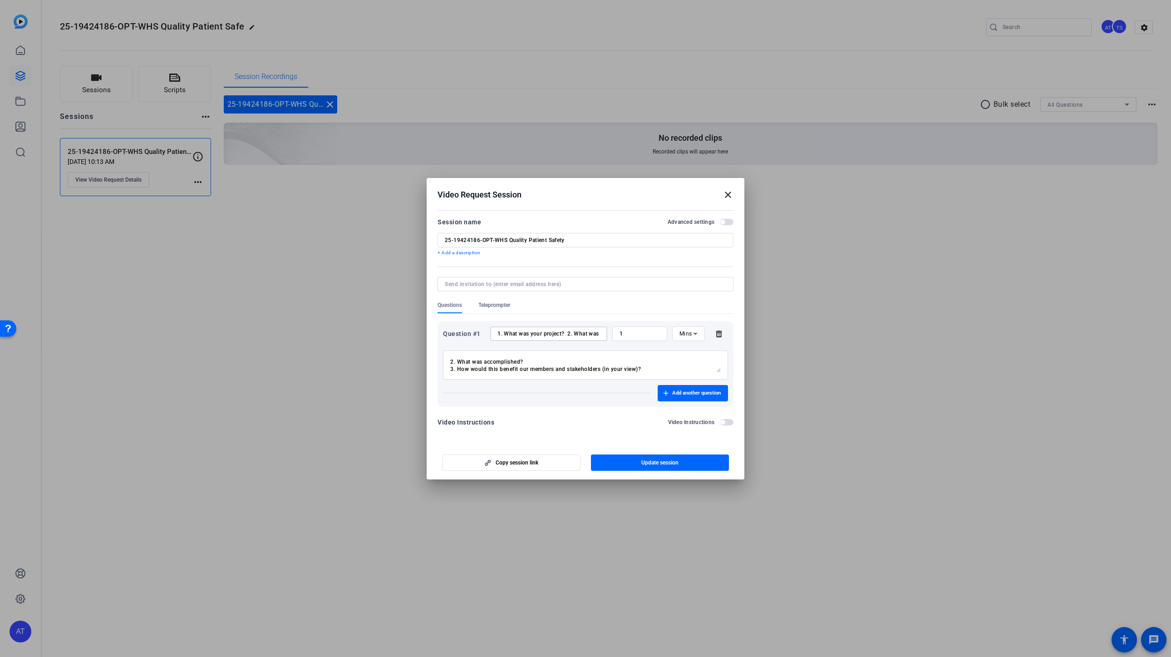
click at [547, 334] on input "1. What was your project? 2. What was accomplished? 3. How would this benefit o…" at bounding box center [549, 333] width 103 height 7
type input "Please answer the below questions in 1 minute or less."
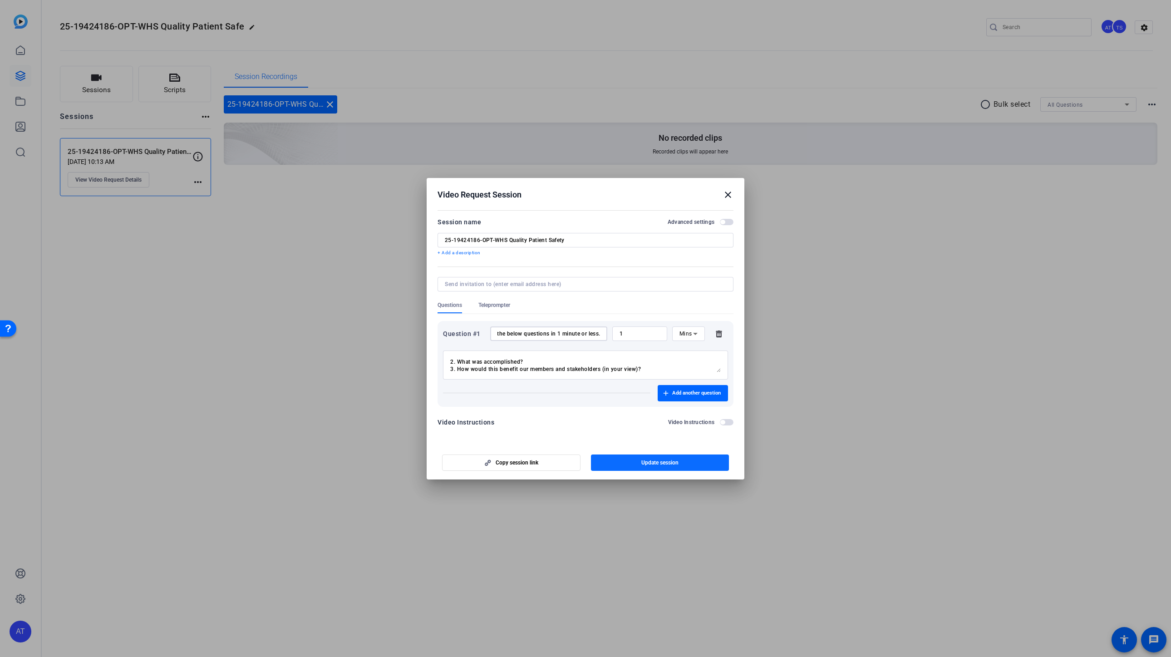
click at [659, 465] on span "Update session" at bounding box center [659, 462] width 37 height 7
drag, startPoint x: 487, startPoint y: 363, endPoint x: 410, endPoint y: 358, distance: 77.3
click at [410, 358] on div "Video Request Session close Session name Advanced settings 25-19424186-OPT-WHS …" at bounding box center [585, 328] width 1171 height 657
click at [453, 370] on textarea "1. What was your project? 2. What was accomplished? 3. How would this benefit o…" at bounding box center [585, 365] width 271 height 15
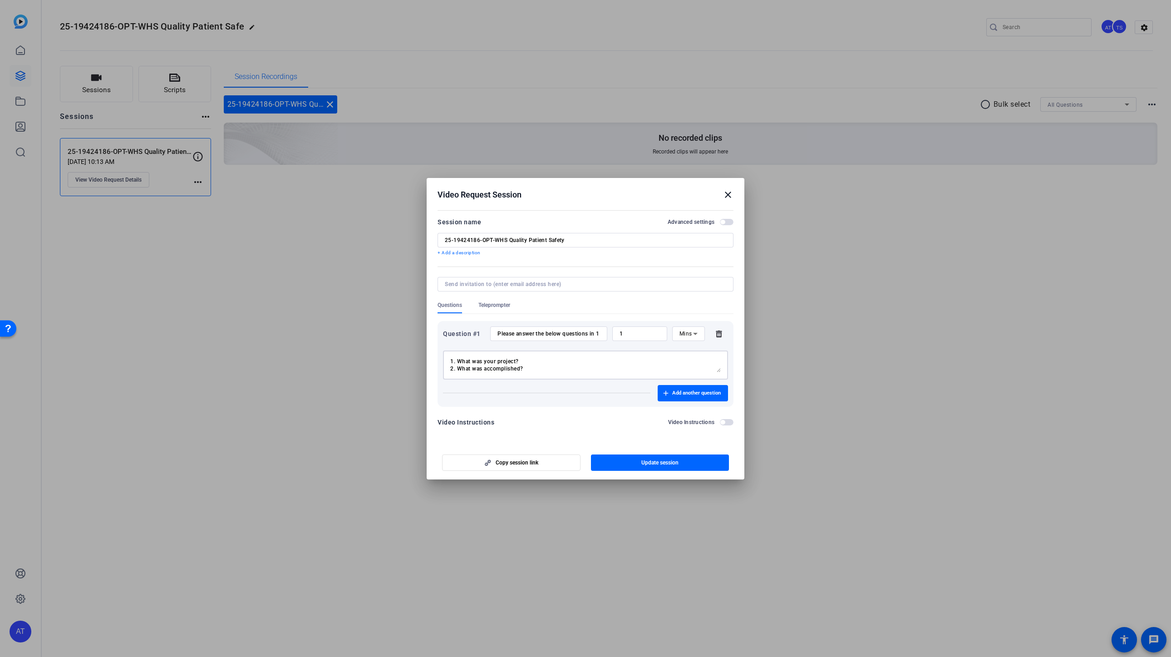
click at [528, 359] on textarea "1. What was your project? 2. What was accomplished? 3. How would this benefit o…" at bounding box center [585, 365] width 271 height 15
click at [536, 364] on textarea "1. What was your project? 2. What was accomplished? 3. How would this benefit o…" at bounding box center [585, 365] width 271 height 15
click at [535, 360] on textarea "1. What was your project? 2. What was accomplished? 3. How would this benefit o…" at bounding box center [585, 365] width 271 height 15
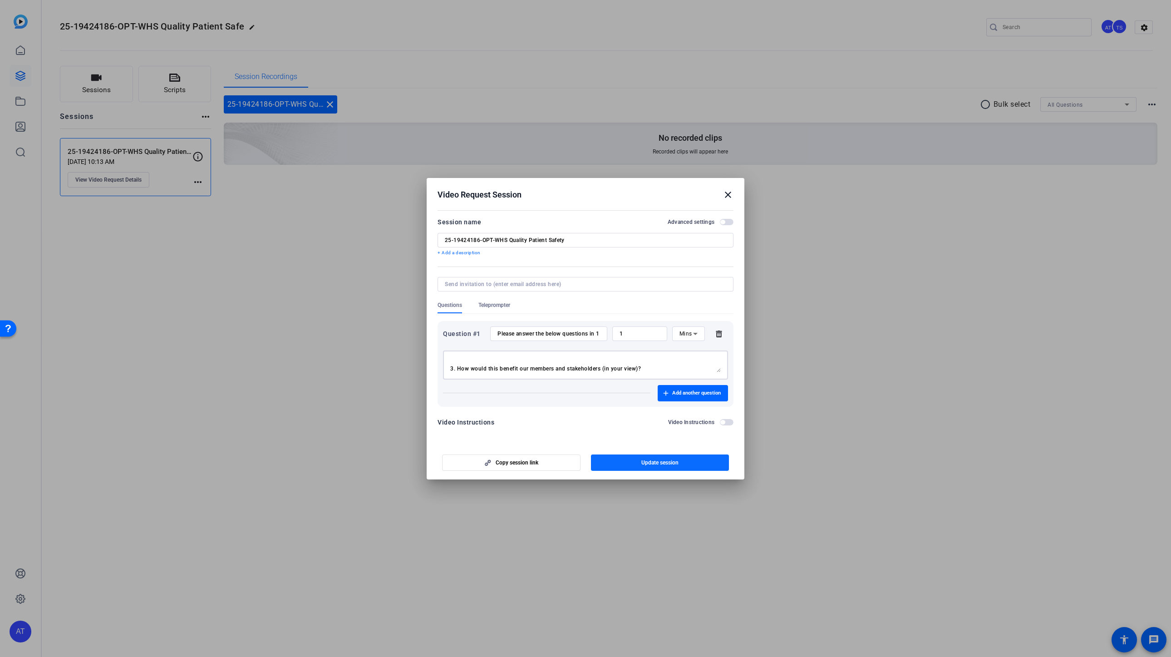
type textarea "1. What was your project? 2. What was accomplished? 3. How would this benefit o…"
click at [645, 461] on span "Update session" at bounding box center [659, 462] width 37 height 7
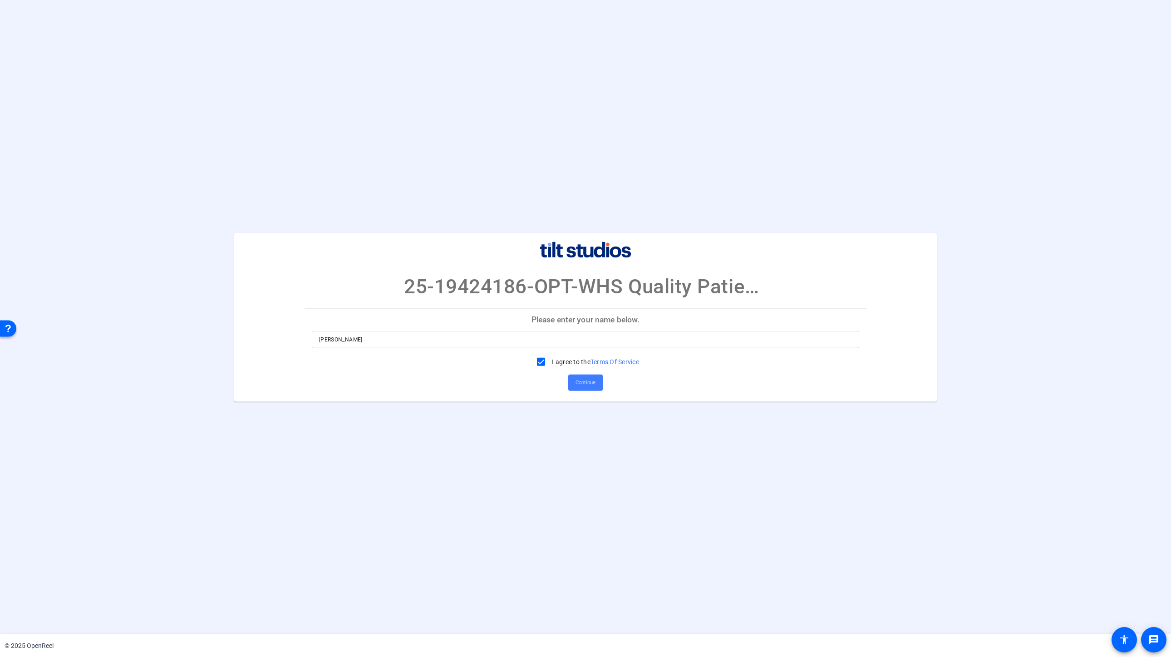
click at [595, 383] on span "Continue" at bounding box center [586, 383] width 20 height 14
